Goal: Information Seeking & Learning: Find specific fact

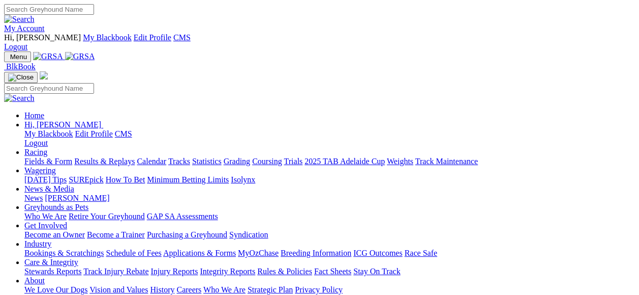
click at [45, 24] on link "My Account" at bounding box center [24, 28] width 41 height 9
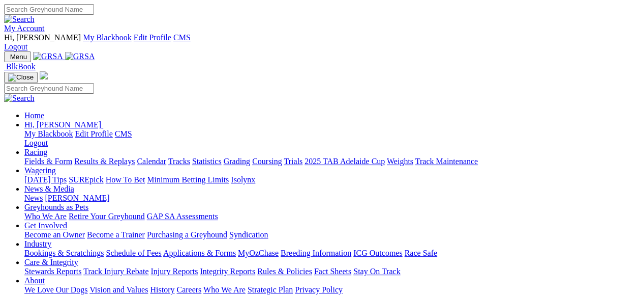
click at [135, 157] on link "Results & Replays" at bounding box center [104, 161] width 61 height 9
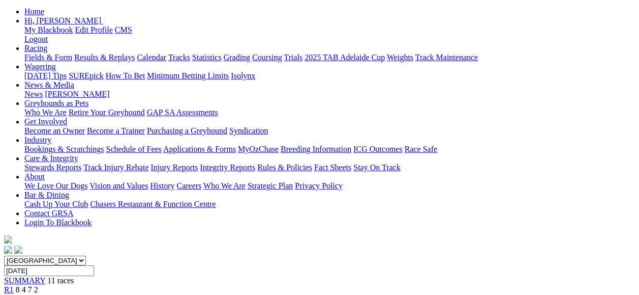
scroll to position [169, 0]
